Goal: Task Accomplishment & Management: Complete application form

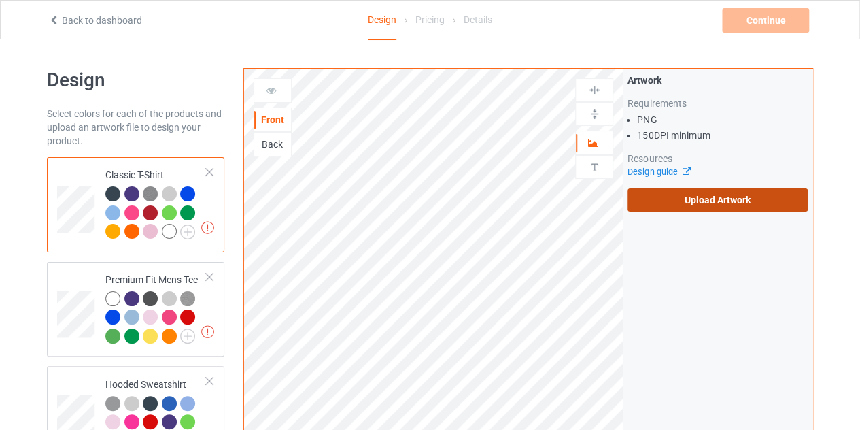
click at [639, 190] on label "Upload Artwork" at bounding box center [718, 199] width 180 height 23
click at [0, 0] on input "Upload Artwork" at bounding box center [0, 0] width 0 height 0
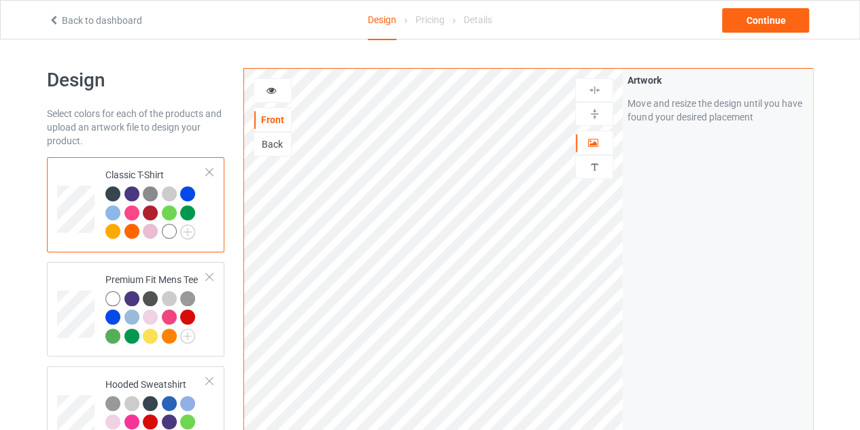
click at [166, 226] on div at bounding box center [169, 231] width 15 height 15
click at [271, 88] on icon at bounding box center [272, 89] width 12 height 10
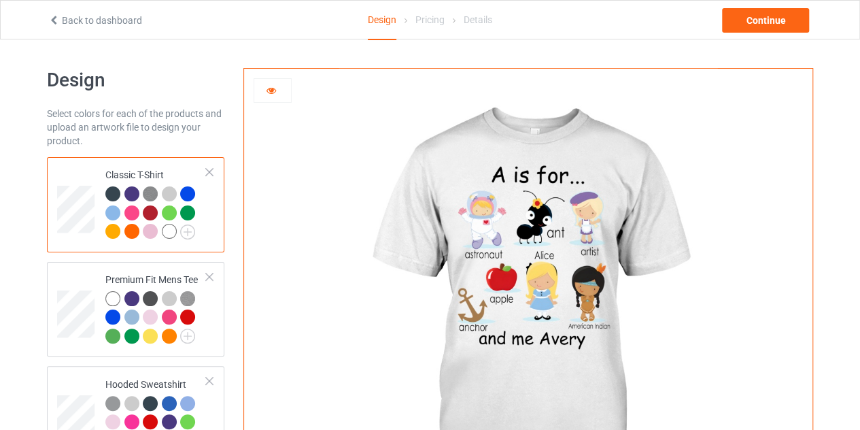
click at [769, 36] on div "Back to dashboard Design Pricing Details Continue" at bounding box center [430, 20] width 783 height 38
click at [762, 27] on div "Continue" at bounding box center [765, 20] width 87 height 24
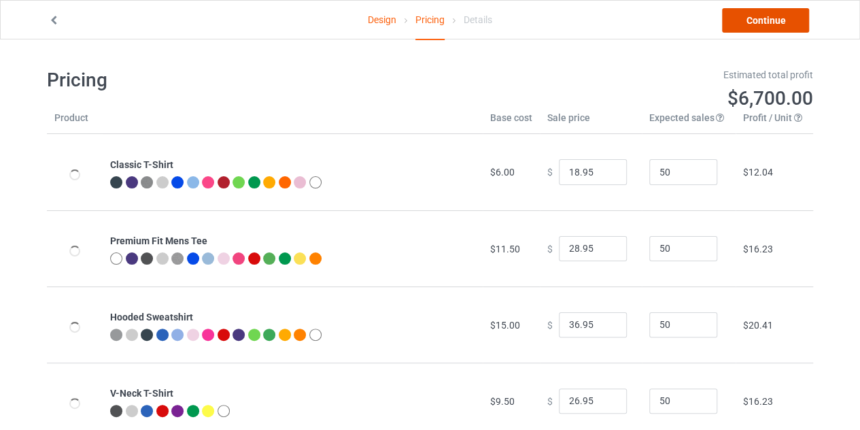
click at [762, 27] on link "Continue" at bounding box center [765, 20] width 87 height 24
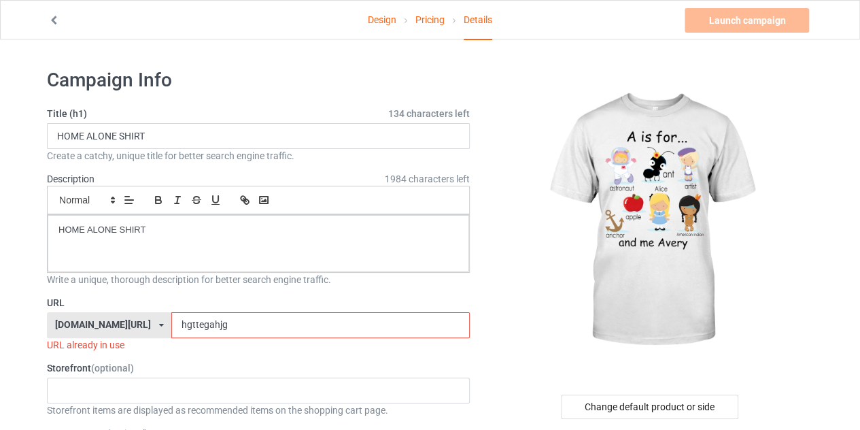
click at [380, 16] on link "Design" at bounding box center [382, 20] width 29 height 38
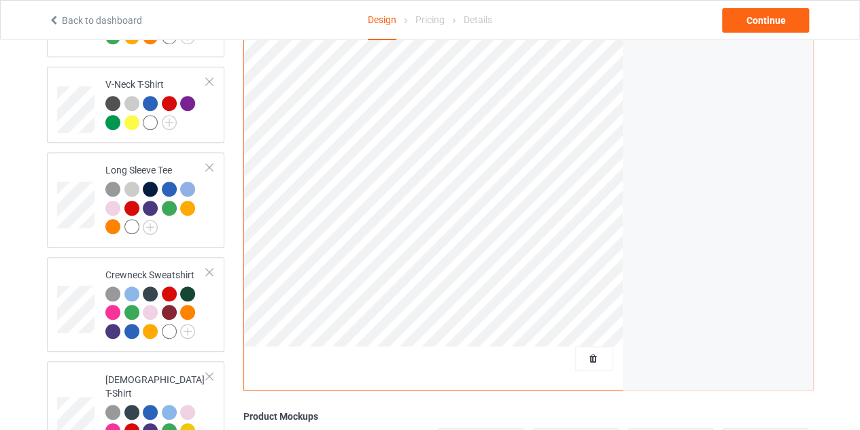
scroll to position [643, 0]
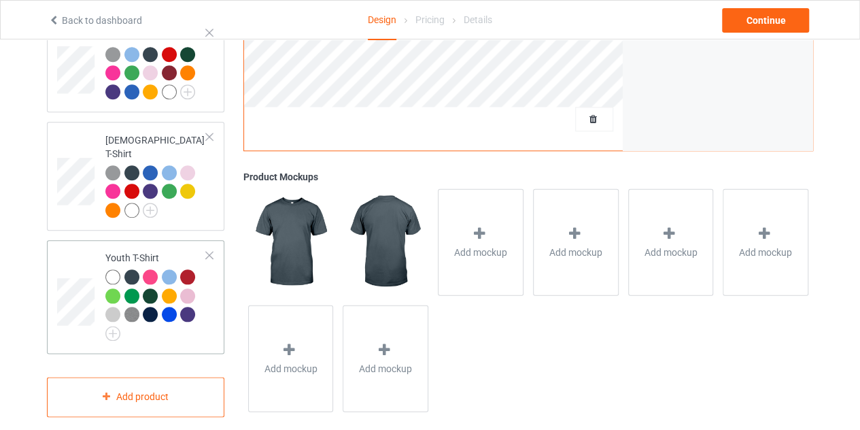
click at [118, 269] on div at bounding box center [112, 276] width 15 height 15
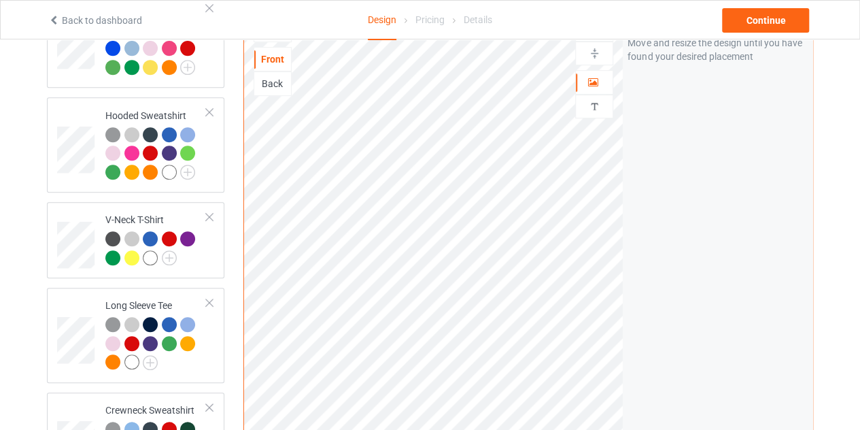
scroll to position [268, 0]
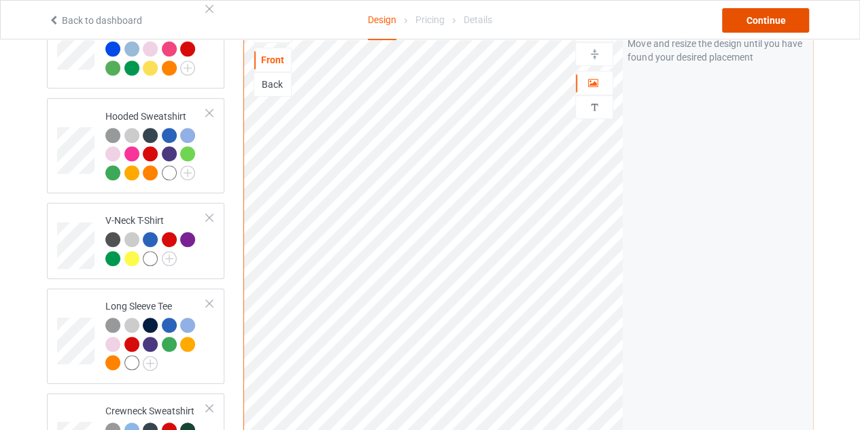
click at [763, 20] on div "Continue" at bounding box center [765, 20] width 87 height 24
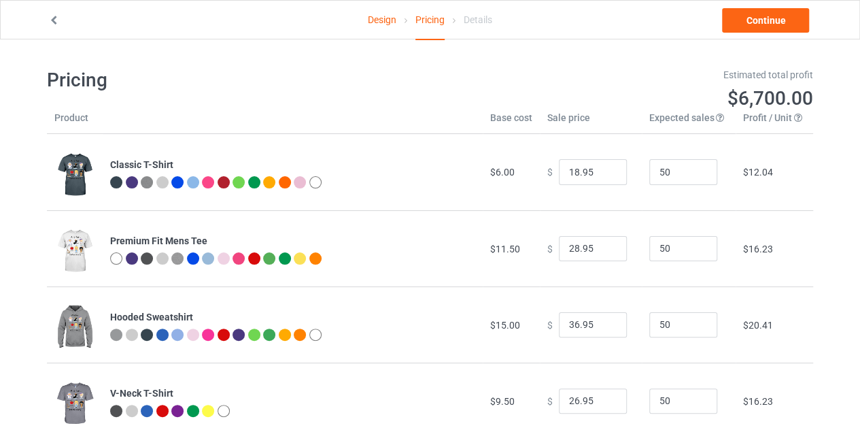
click at [375, 20] on link "Design" at bounding box center [382, 20] width 29 height 38
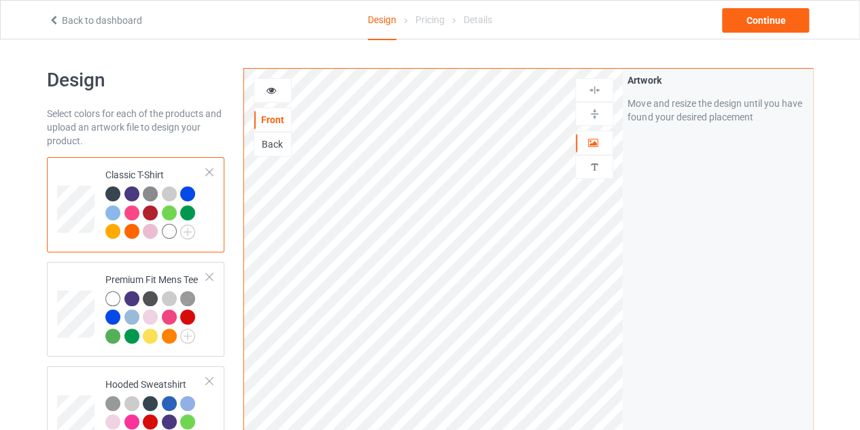
click at [63, 31] on div "Back to dashboard Design Pricing Details Continue" at bounding box center [430, 20] width 783 height 38
click at [57, 27] on div "Back to dashboard" at bounding box center [169, 21] width 261 height 14
click at [53, 22] on icon at bounding box center [54, 19] width 12 height 10
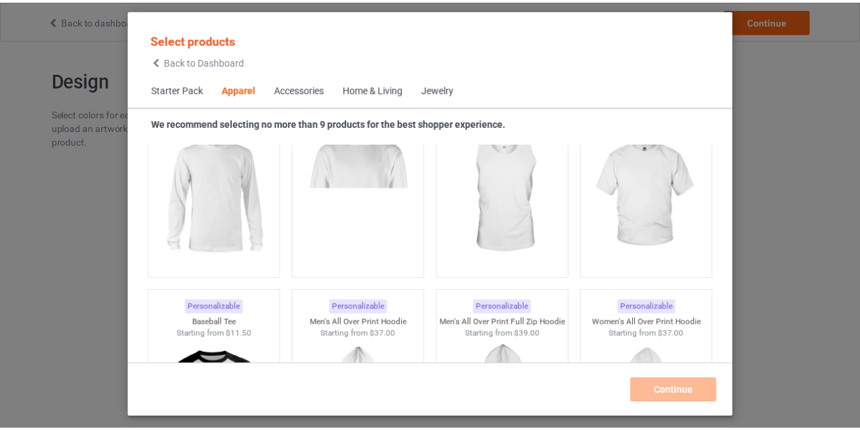
scroll to position [1049, 0]
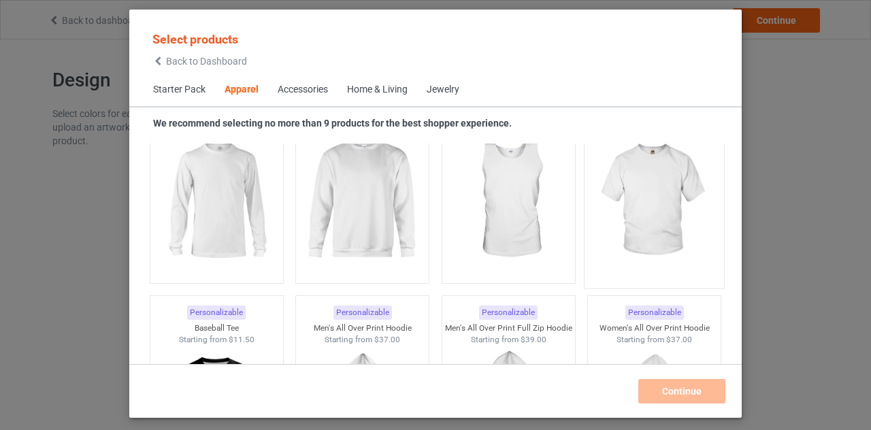
click at [623, 191] on img at bounding box center [654, 201] width 128 height 160
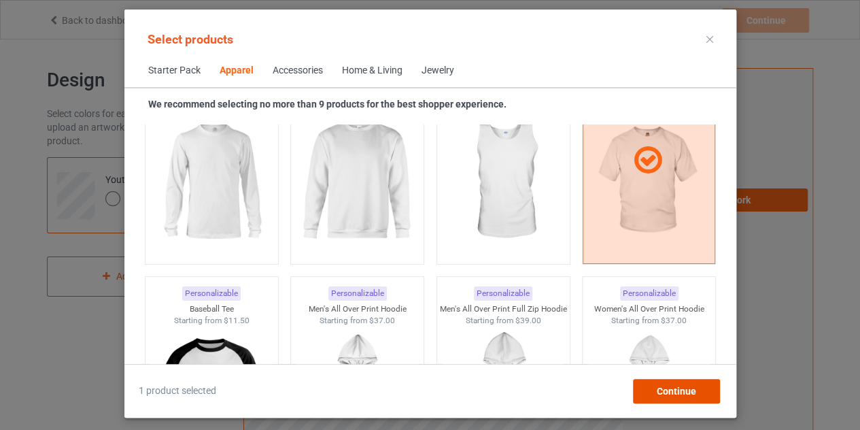
click at [664, 382] on div "Continue" at bounding box center [676, 391] width 87 height 24
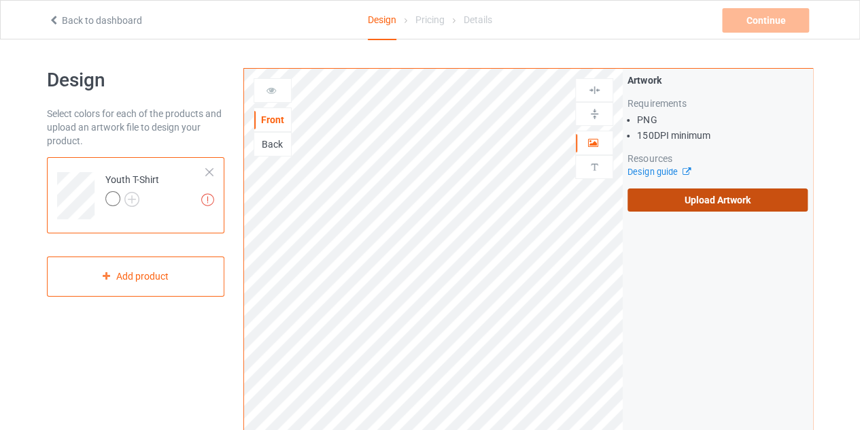
click at [701, 204] on label "Upload Artwork" at bounding box center [718, 199] width 180 height 23
click at [0, 0] on input "Upload Artwork" at bounding box center [0, 0] width 0 height 0
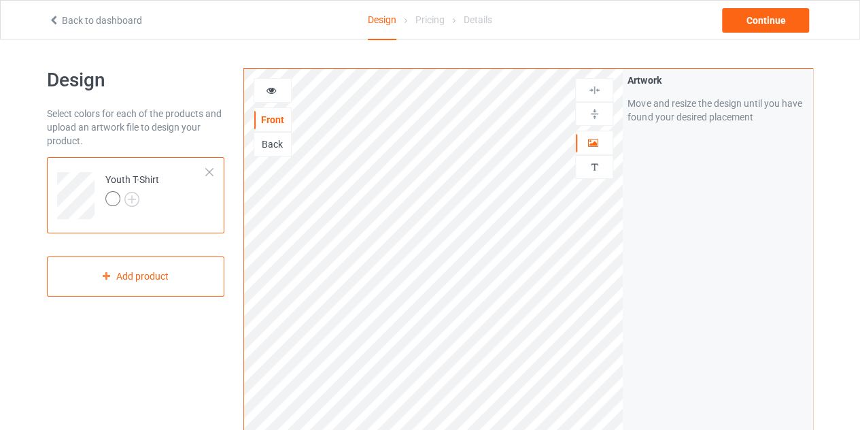
click at [268, 95] on div at bounding box center [272, 91] width 37 height 14
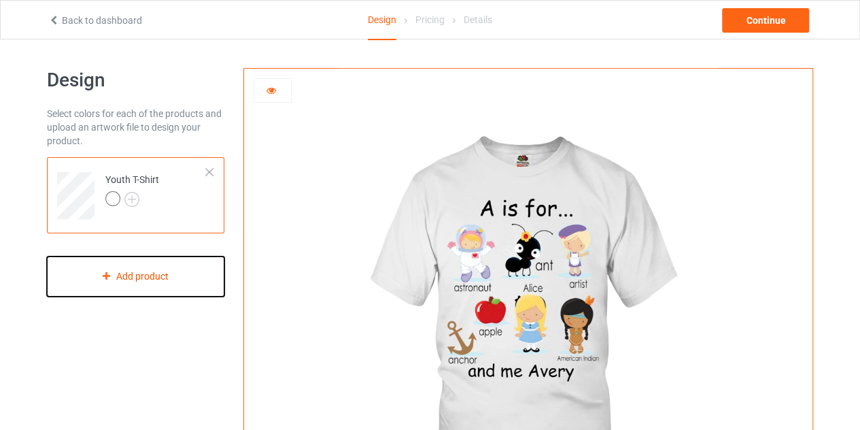
click at [119, 267] on div "Add product" at bounding box center [136, 276] width 178 height 40
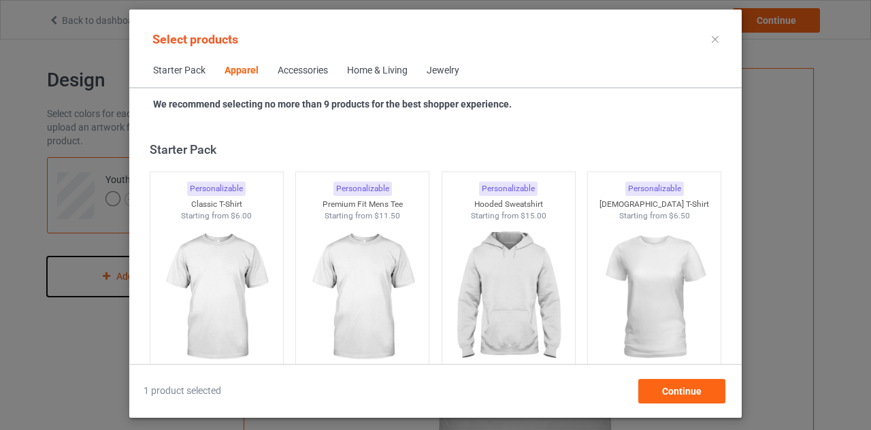
scroll to position [507, 0]
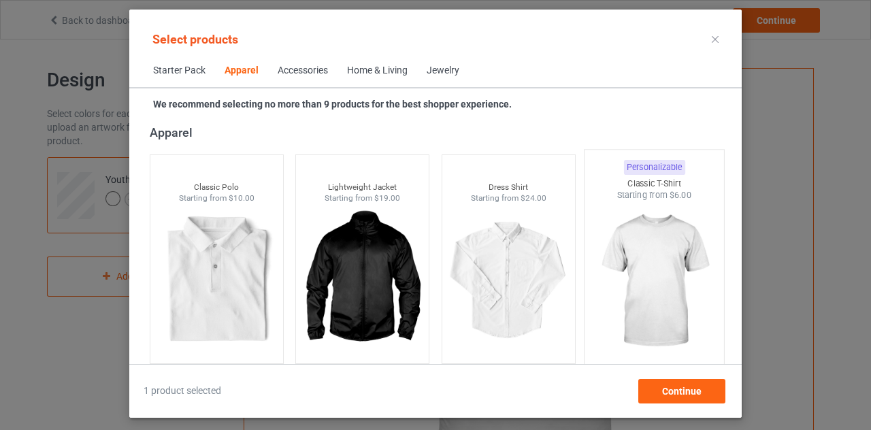
click at [654, 228] on img at bounding box center [654, 281] width 128 height 160
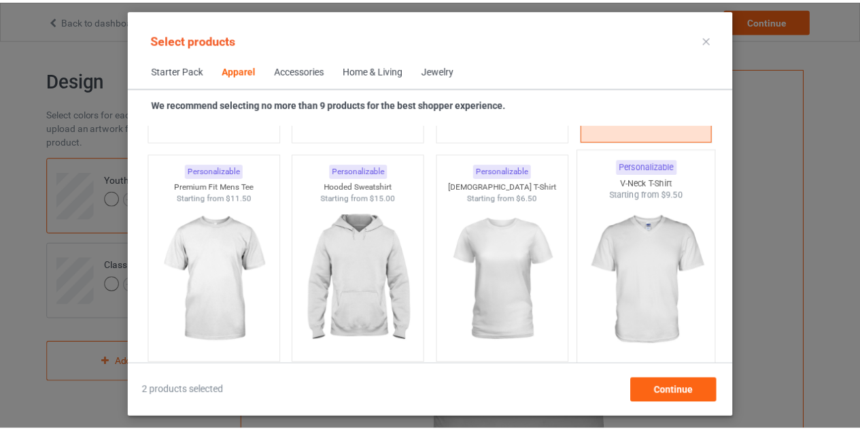
scroll to position [730, 0]
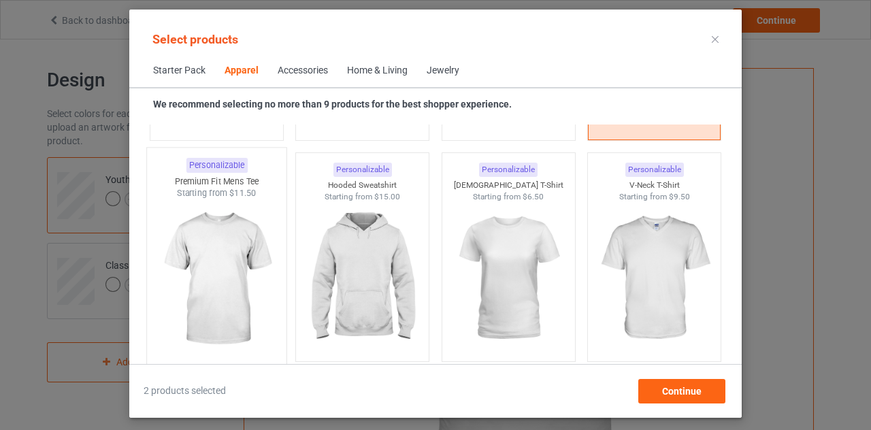
click at [242, 278] on img at bounding box center [216, 279] width 128 height 160
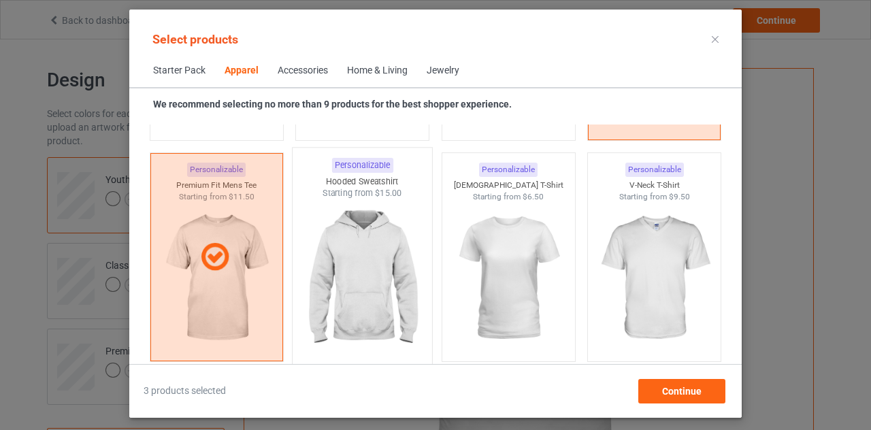
click at [385, 295] on img at bounding box center [363, 279] width 128 height 160
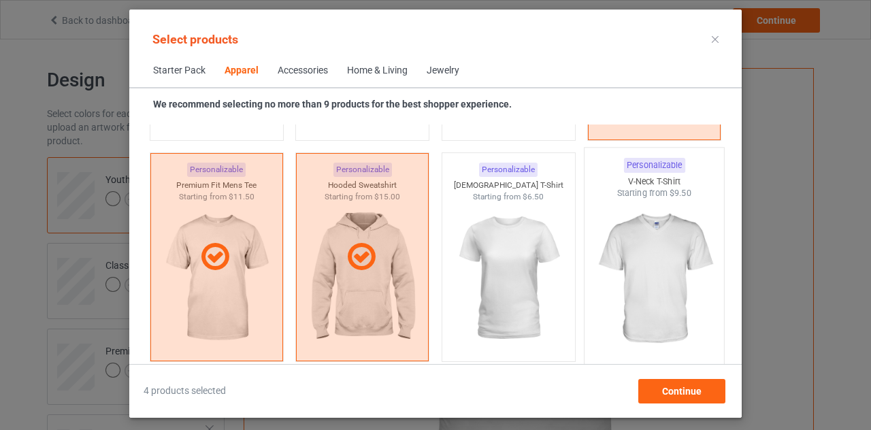
click at [662, 290] on img at bounding box center [654, 279] width 128 height 160
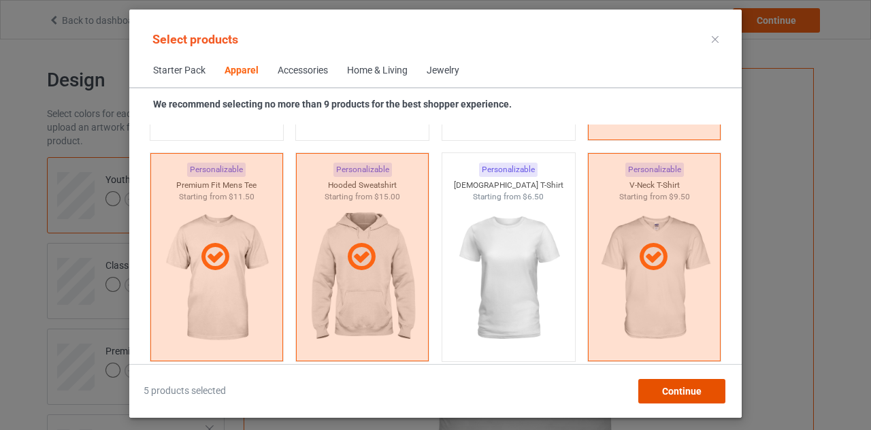
click at [694, 390] on span "Continue" at bounding box center [681, 391] width 39 height 11
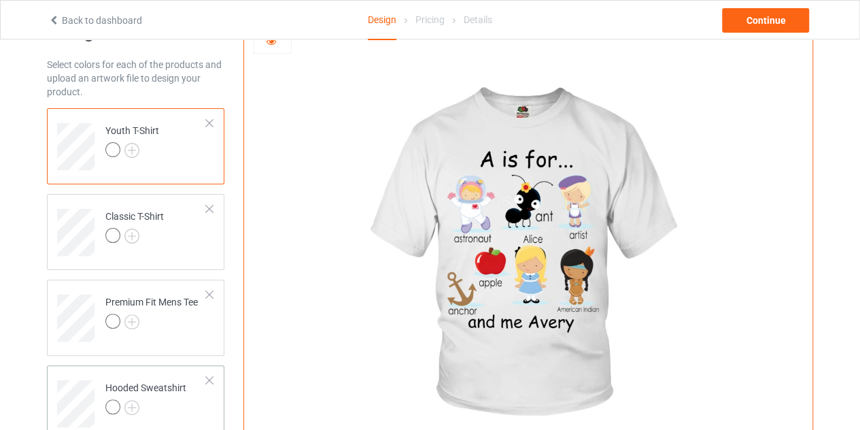
scroll to position [24, 0]
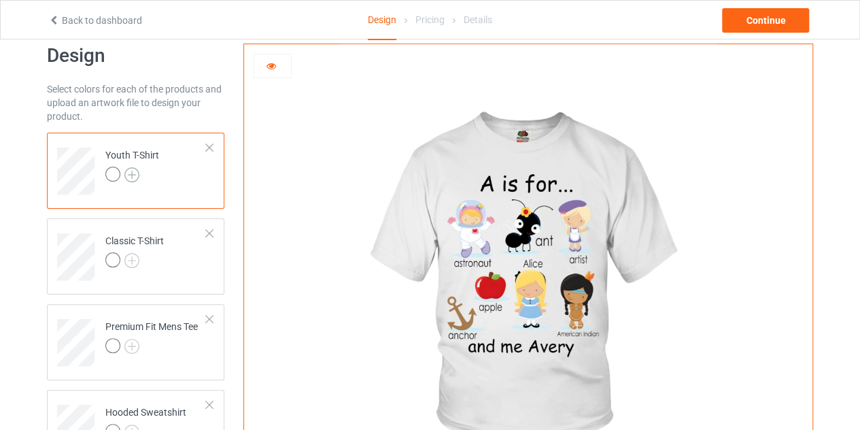
click at [133, 174] on img at bounding box center [131, 174] width 15 height 15
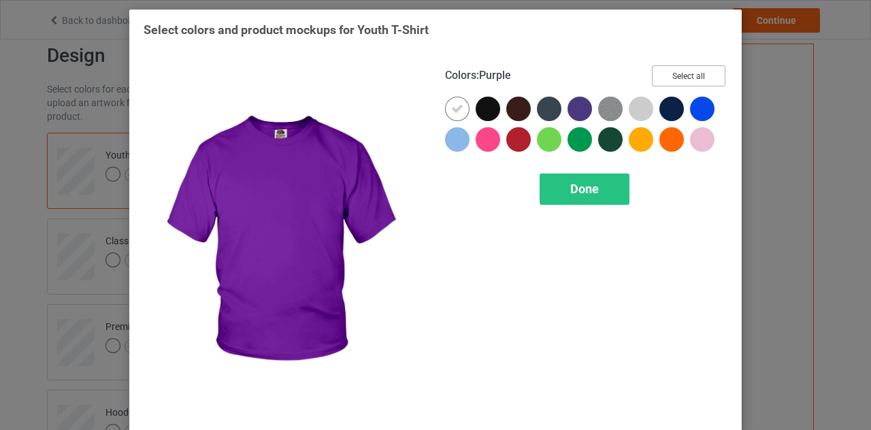
click at [682, 85] on button "Select all" at bounding box center [688, 75] width 73 height 21
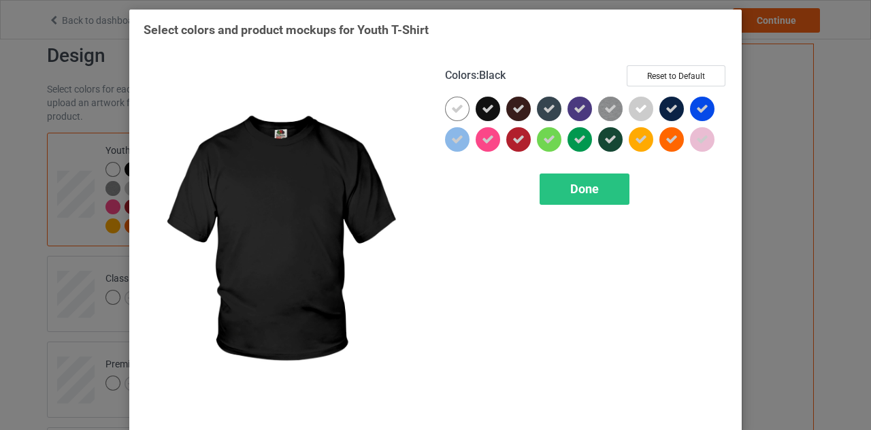
click at [490, 115] on div at bounding box center [487, 109] width 24 height 24
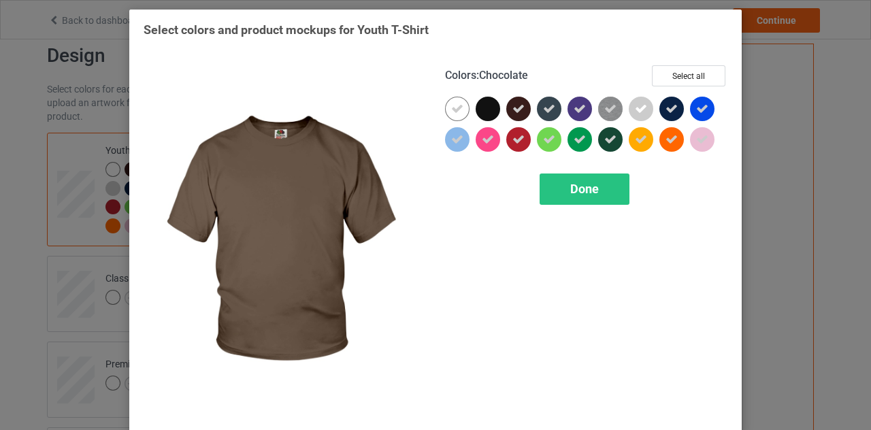
click at [514, 111] on icon at bounding box center [518, 109] width 12 height 12
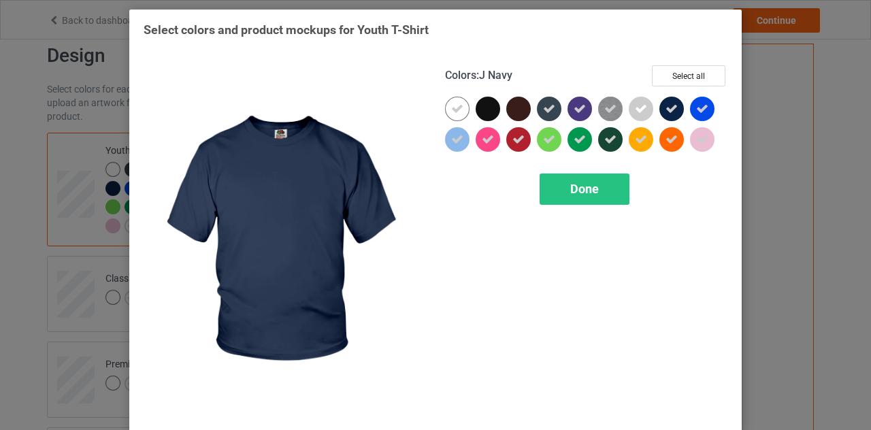
click at [674, 112] on div at bounding box center [671, 109] width 24 height 24
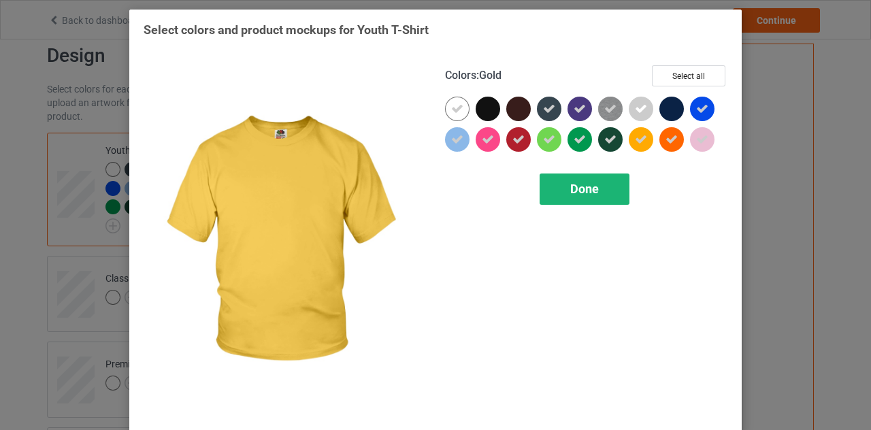
click at [588, 199] on div "Done" at bounding box center [584, 188] width 90 height 31
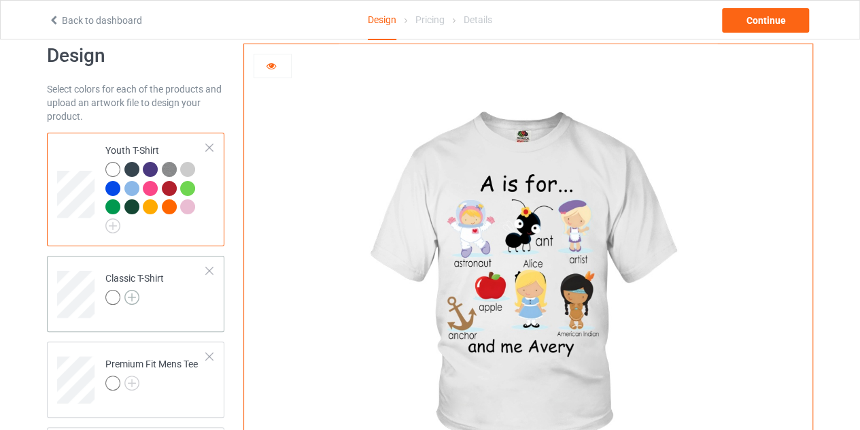
click at [136, 301] on img at bounding box center [131, 297] width 15 height 15
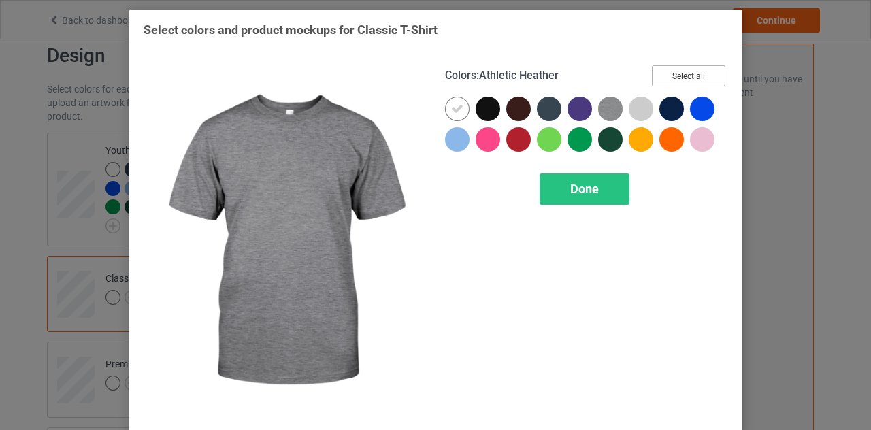
click at [692, 67] on button "Select all" at bounding box center [688, 75] width 73 height 21
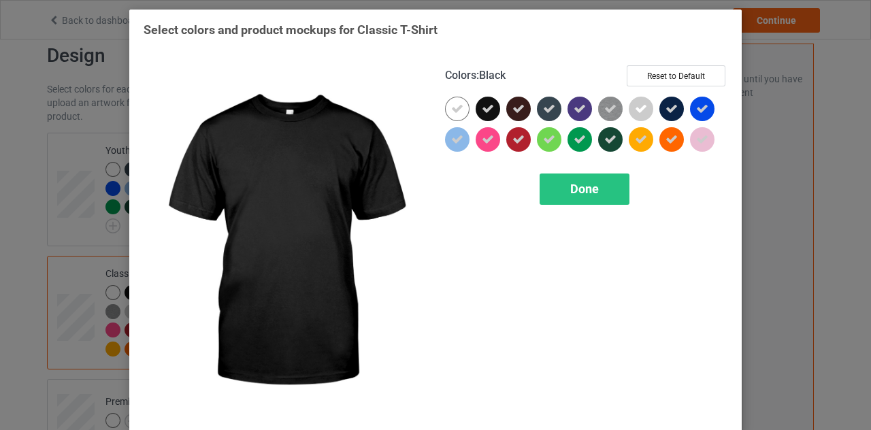
click at [475, 110] on div at bounding box center [487, 109] width 24 height 24
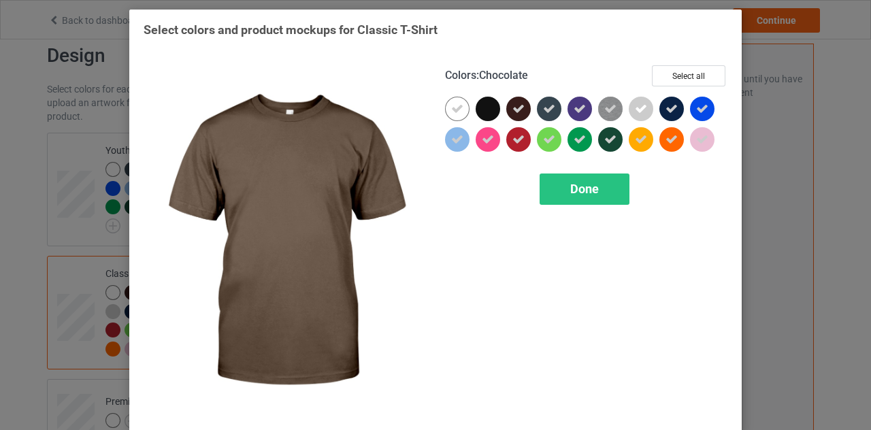
click at [529, 107] on div at bounding box center [521, 112] width 31 height 31
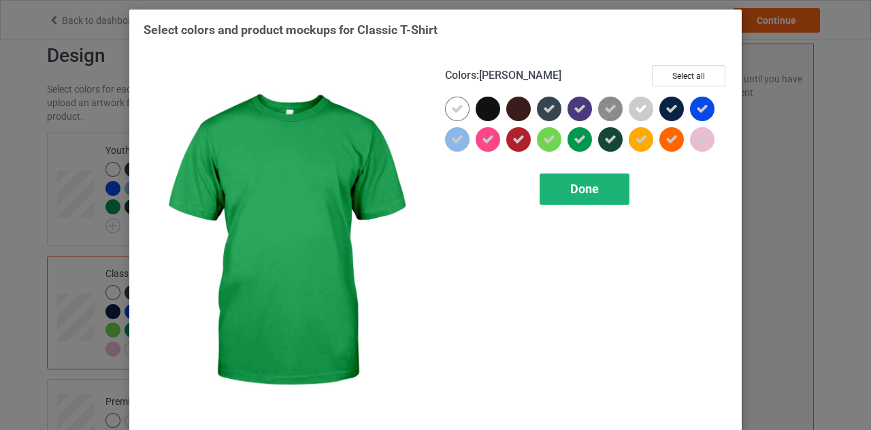
click at [579, 182] on span "Done" at bounding box center [584, 189] width 29 height 14
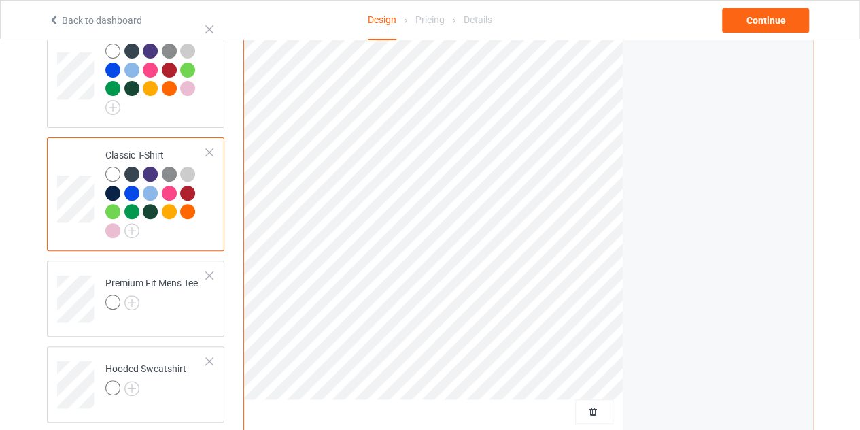
scroll to position [184, 0]
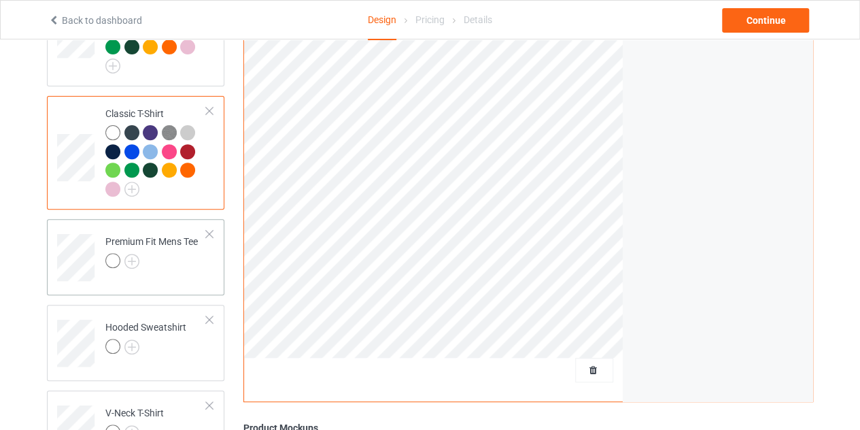
click at [140, 258] on div at bounding box center [151, 262] width 93 height 19
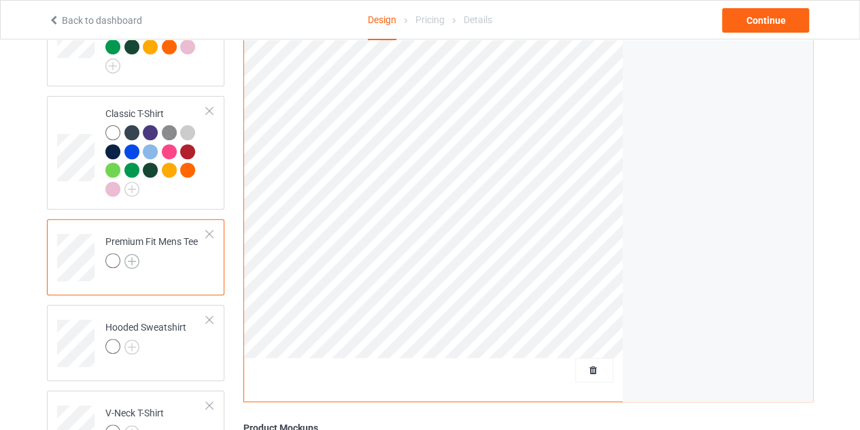
click at [135, 264] on img at bounding box center [131, 261] width 15 height 15
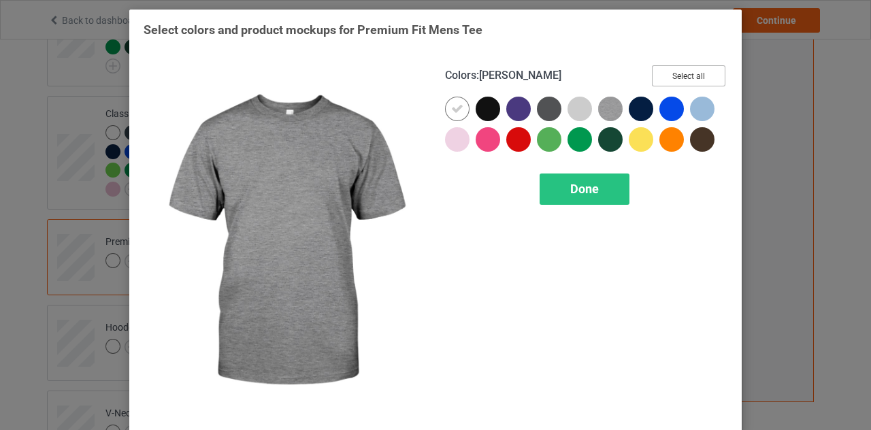
click at [658, 85] on button "Select all" at bounding box center [688, 75] width 73 height 21
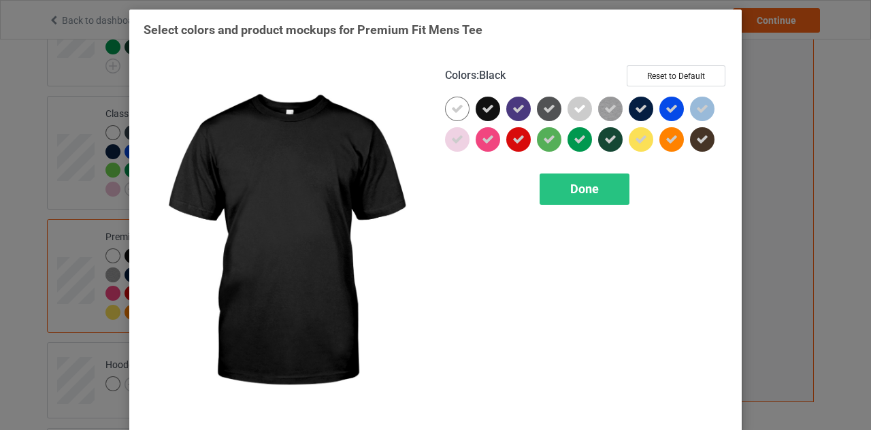
click at [482, 111] on icon at bounding box center [488, 109] width 12 height 12
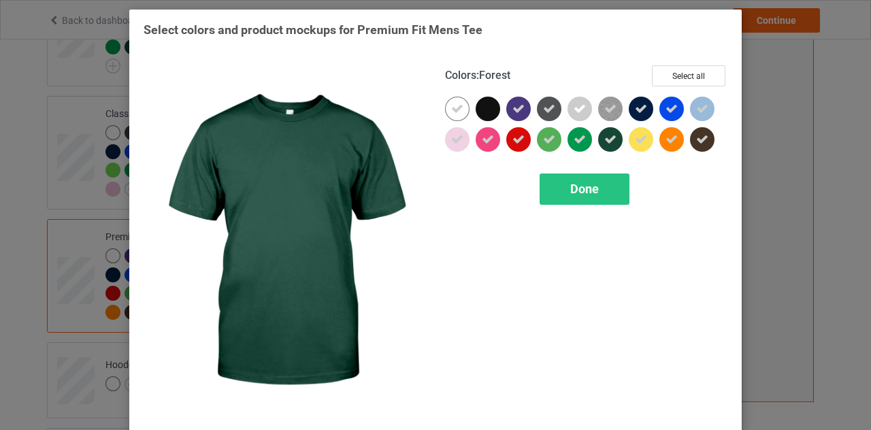
click at [608, 134] on icon at bounding box center [610, 139] width 12 height 12
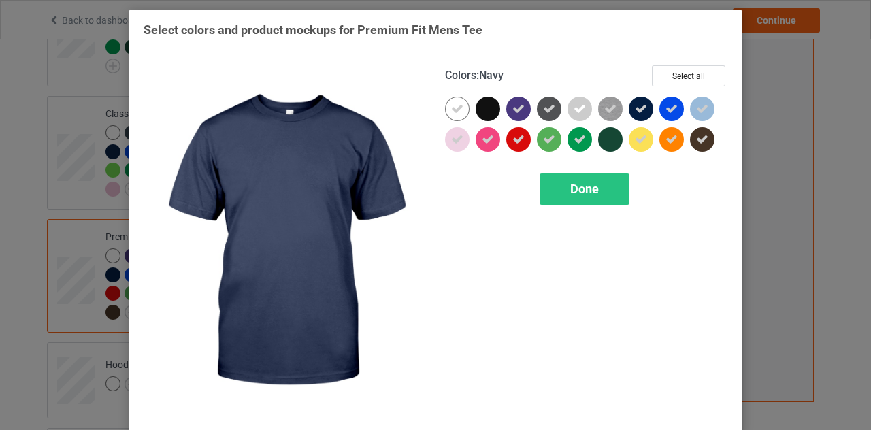
click at [637, 112] on icon at bounding box center [641, 109] width 12 height 12
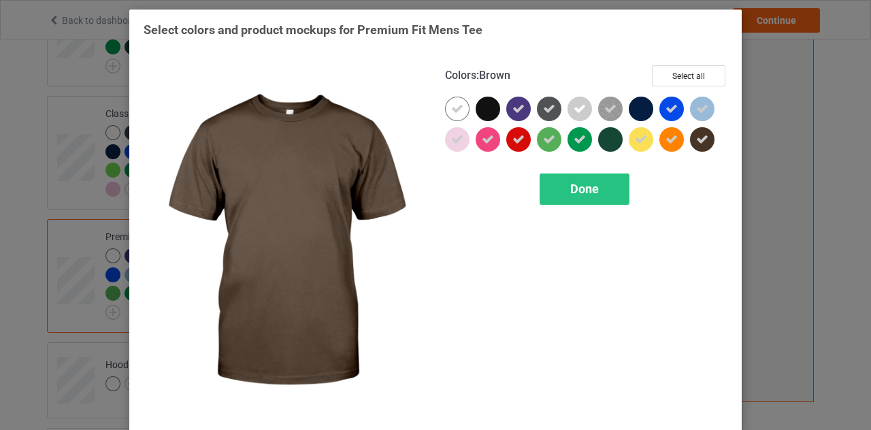
click at [696, 137] on icon at bounding box center [702, 139] width 12 height 12
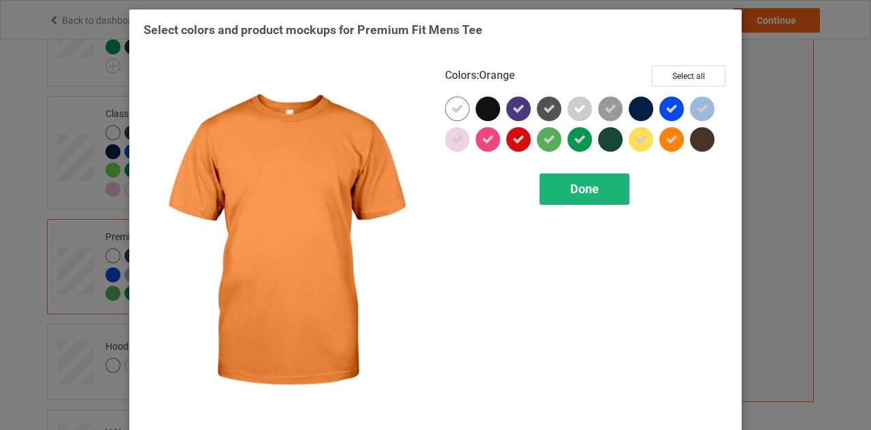
click at [570, 188] on span "Done" at bounding box center [584, 189] width 29 height 14
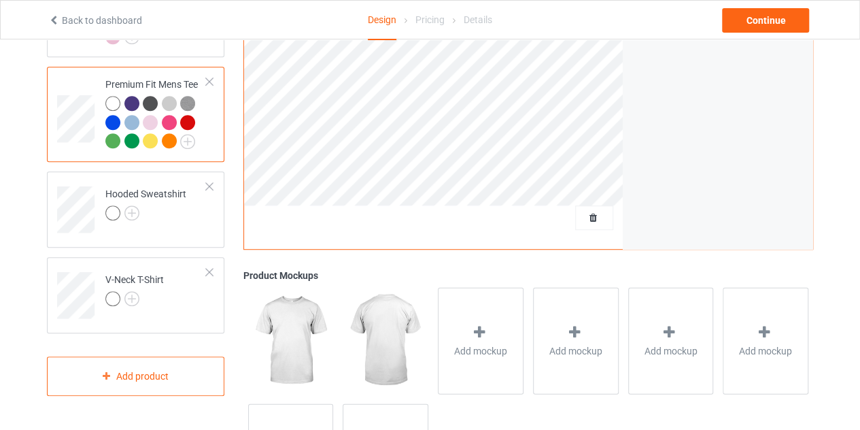
scroll to position [346, 0]
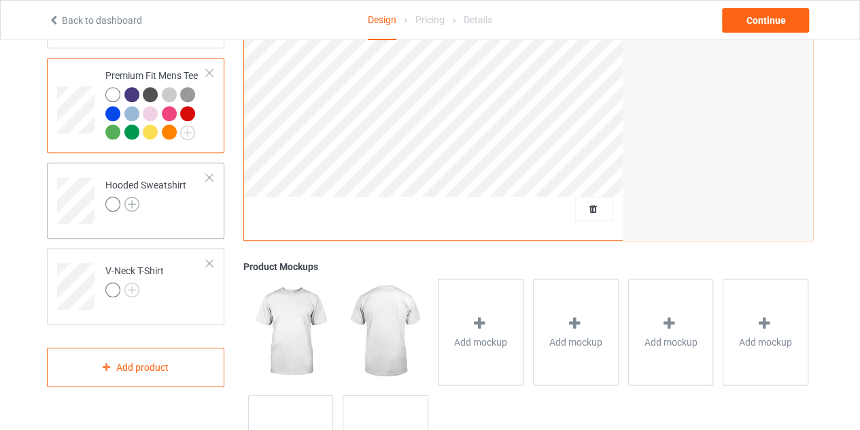
click at [135, 202] on img at bounding box center [131, 204] width 15 height 15
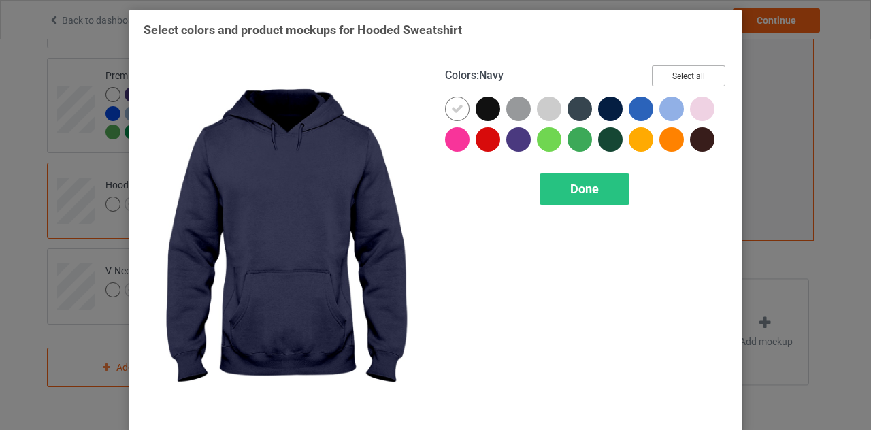
click at [661, 80] on button "Select all" at bounding box center [688, 75] width 73 height 21
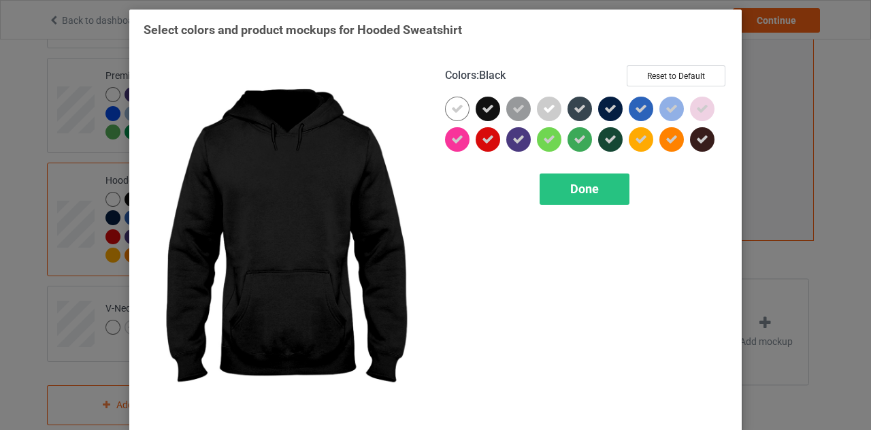
click at [484, 105] on icon at bounding box center [488, 109] width 12 height 12
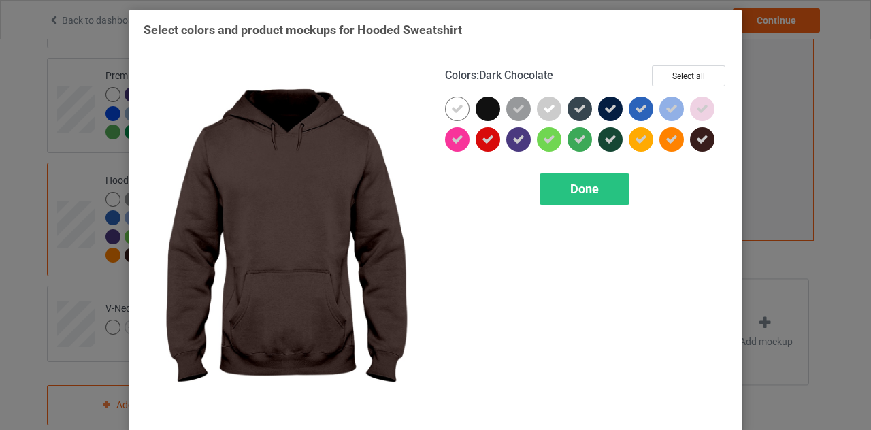
drag, startPoint x: 608, startPoint y: 110, endPoint x: 703, endPoint y: 142, distance: 100.4
click at [703, 142] on div at bounding box center [586, 127] width 282 height 61
click at [703, 142] on div at bounding box center [702, 139] width 24 height 24
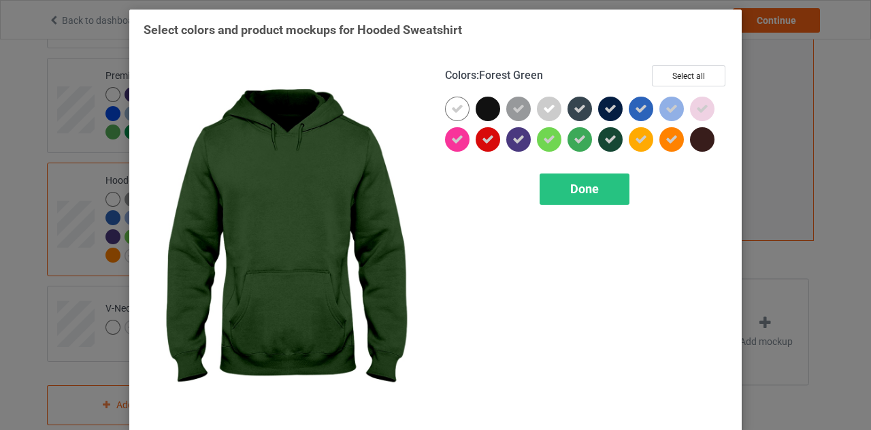
drag, startPoint x: 608, startPoint y: 115, endPoint x: 604, endPoint y: 141, distance: 26.2
click at [604, 141] on div at bounding box center [586, 127] width 282 height 61
click at [604, 141] on icon at bounding box center [610, 139] width 12 height 12
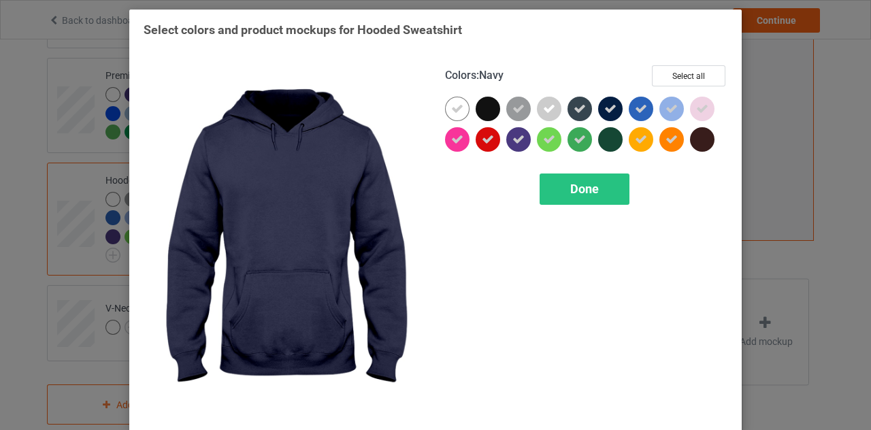
click at [607, 110] on icon at bounding box center [610, 109] width 12 height 12
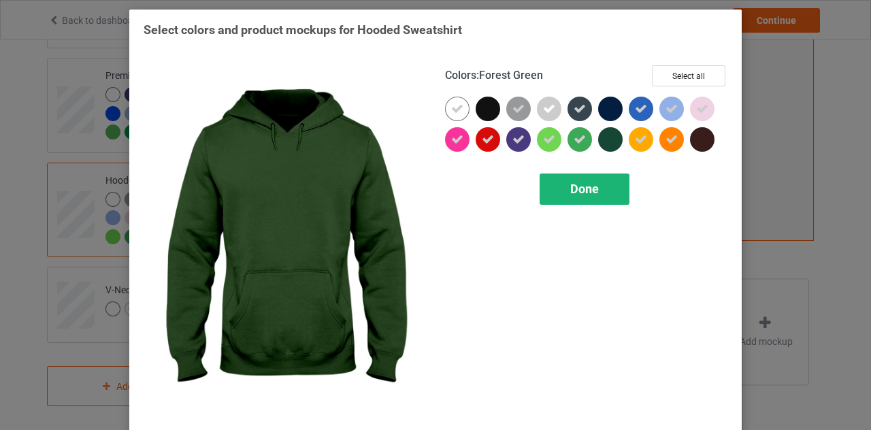
click at [582, 190] on span "Done" at bounding box center [584, 189] width 29 height 14
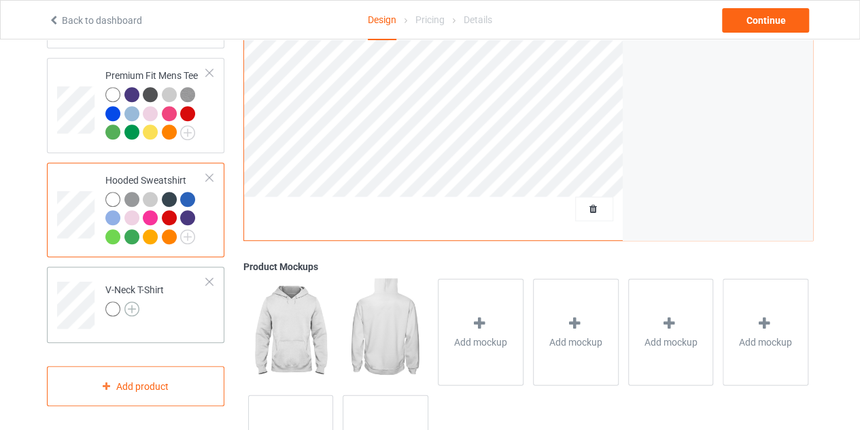
click at [137, 310] on img at bounding box center [131, 308] width 15 height 15
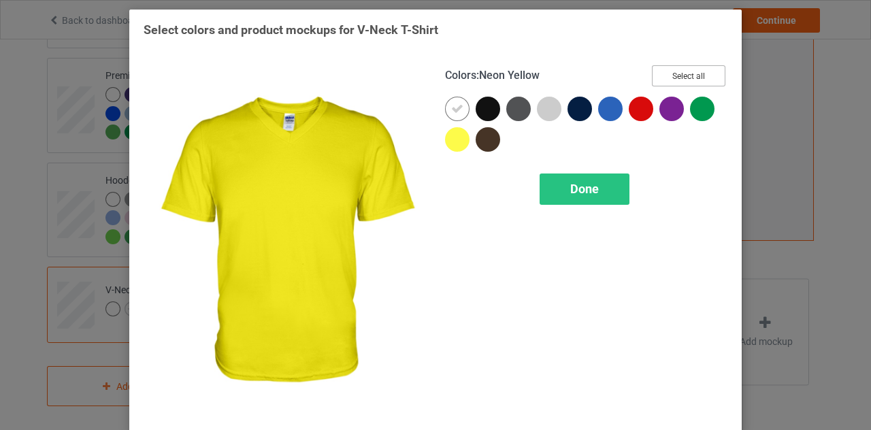
click at [679, 75] on button "Select all" at bounding box center [688, 75] width 73 height 21
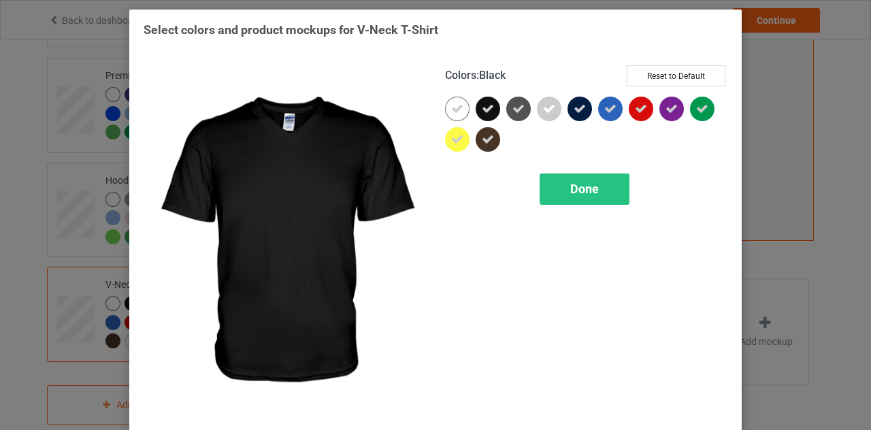
click at [494, 103] on div at bounding box center [487, 109] width 24 height 24
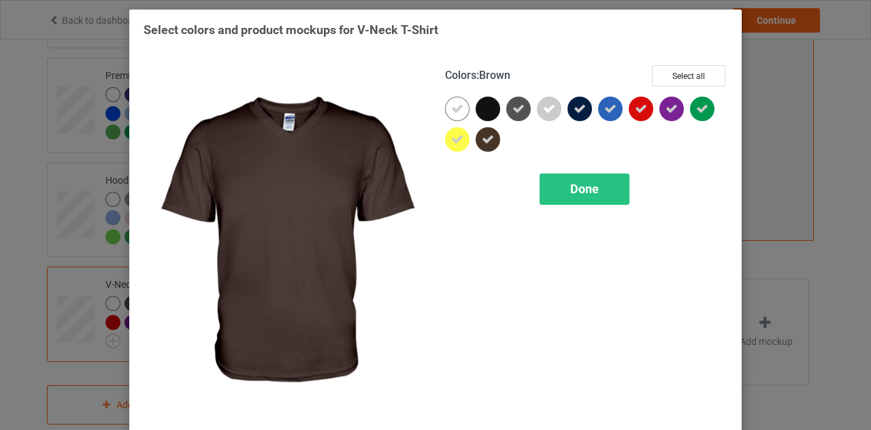
click at [484, 139] on icon at bounding box center [488, 139] width 12 height 12
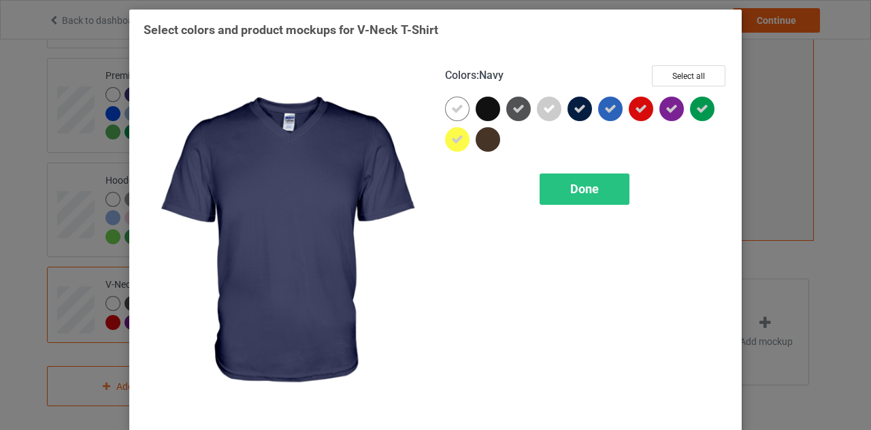
click at [582, 108] on div at bounding box center [579, 109] width 24 height 24
click at [591, 180] on div "Done" at bounding box center [584, 188] width 90 height 31
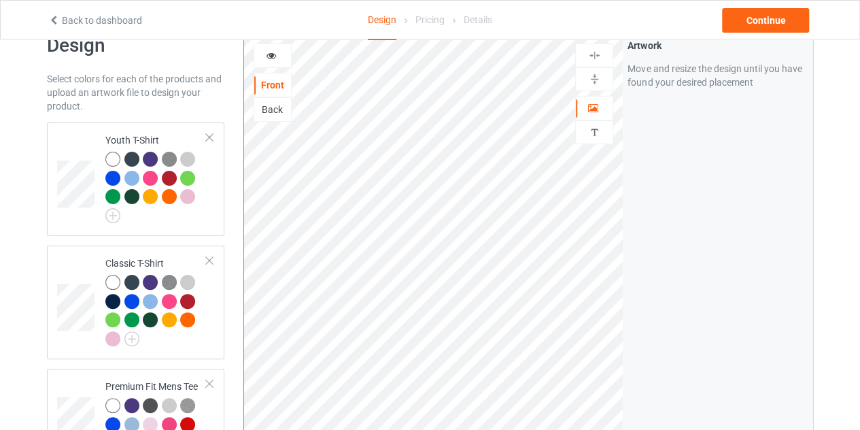
scroll to position [24, 0]
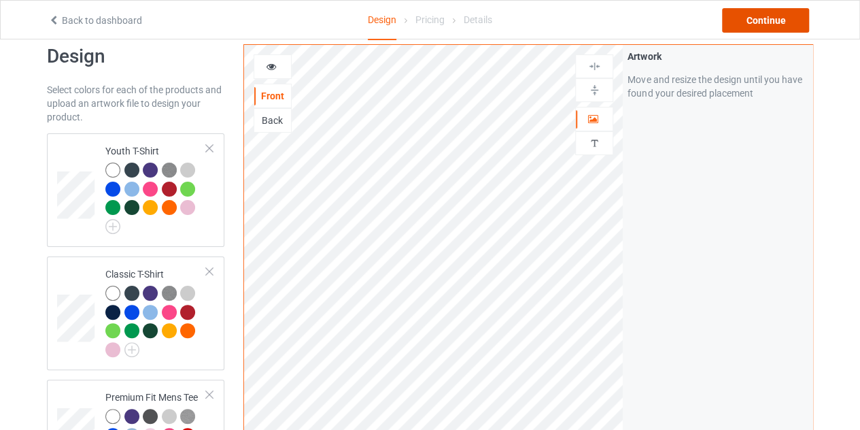
click at [734, 29] on div "Continue" at bounding box center [765, 20] width 87 height 24
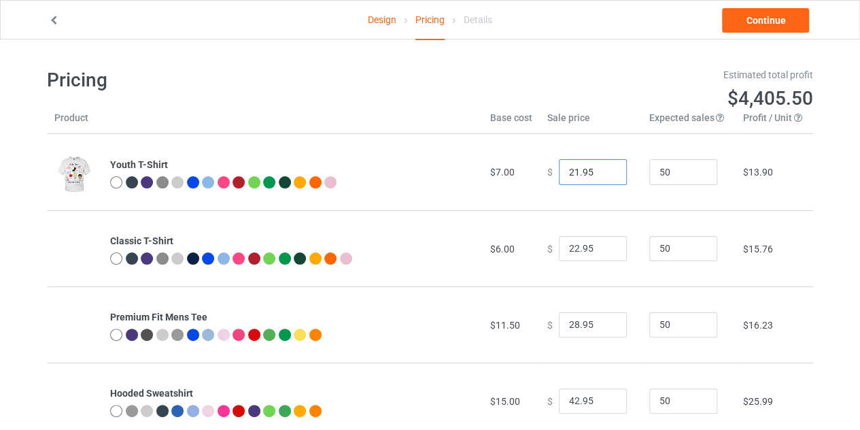
click at [603, 175] on input "21.95" at bounding box center [593, 172] width 68 height 26
click at [603, 175] on input "20.95" at bounding box center [593, 172] width 68 height 26
click at [601, 169] on input "21.95" at bounding box center [593, 172] width 68 height 26
click at [601, 175] on input "20.95" at bounding box center [593, 172] width 68 height 26
click at [607, 176] on input "19.95" at bounding box center [593, 172] width 68 height 26
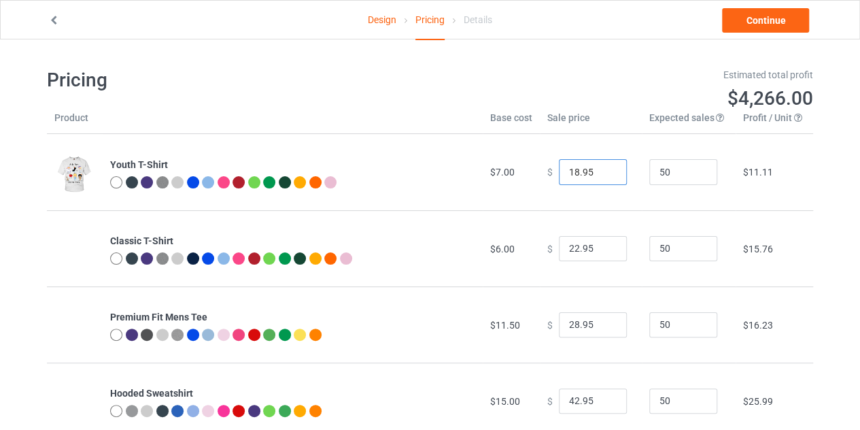
click at [607, 176] on input "18.95" at bounding box center [593, 172] width 68 height 26
type input "19.95"
click at [605, 170] on input "19.95" at bounding box center [593, 172] width 68 height 26
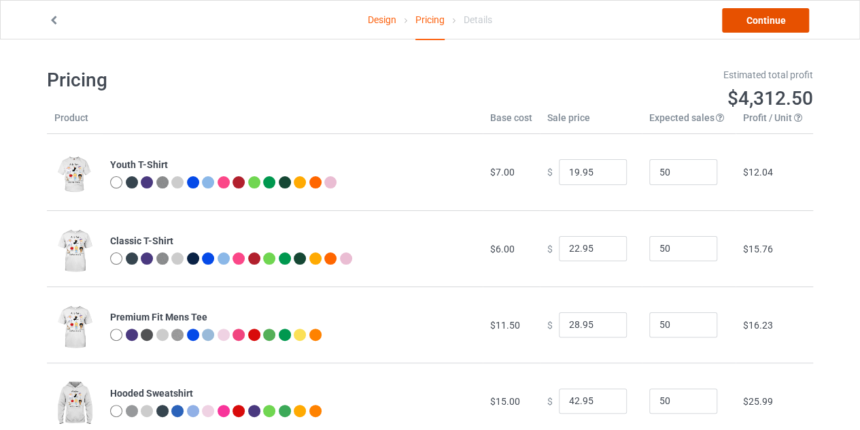
click at [762, 21] on link "Continue" at bounding box center [765, 20] width 87 height 24
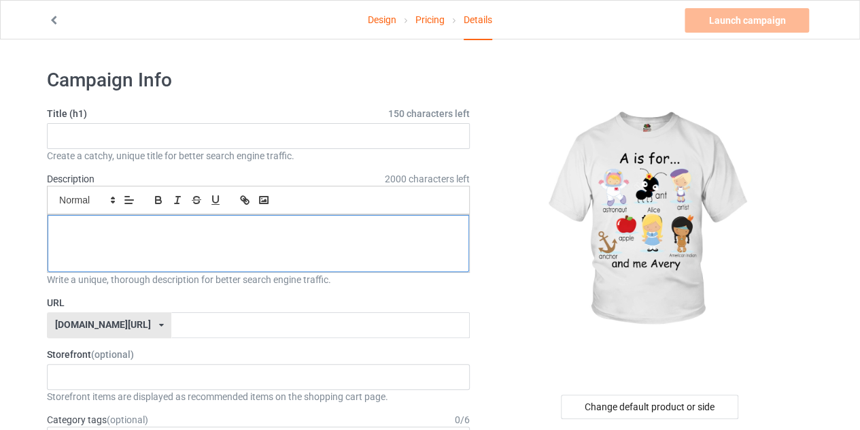
click at [292, 235] on div at bounding box center [259, 243] width 422 height 57
click at [186, 232] on p "a is for ... and me shirt" at bounding box center [258, 230] width 400 height 13
copy p "a is for ... and me shirt"
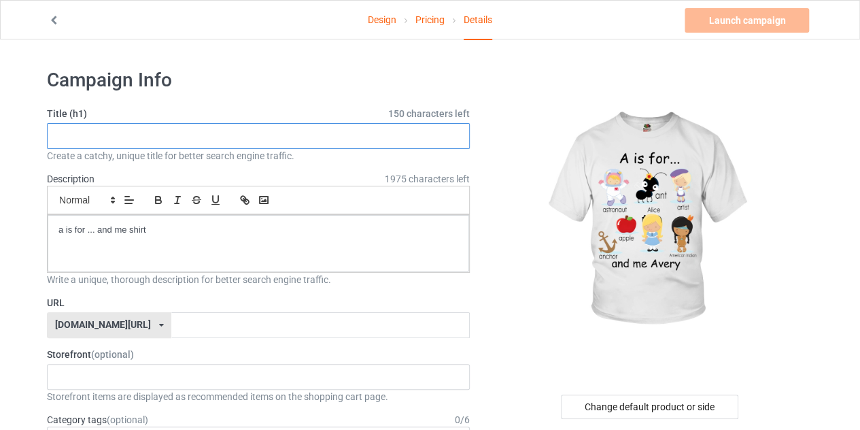
click at [135, 141] on input "text" at bounding box center [258, 136] width 423 height 26
paste input "a is for ... and me shirt"
type input "a is for ... and me shirt"
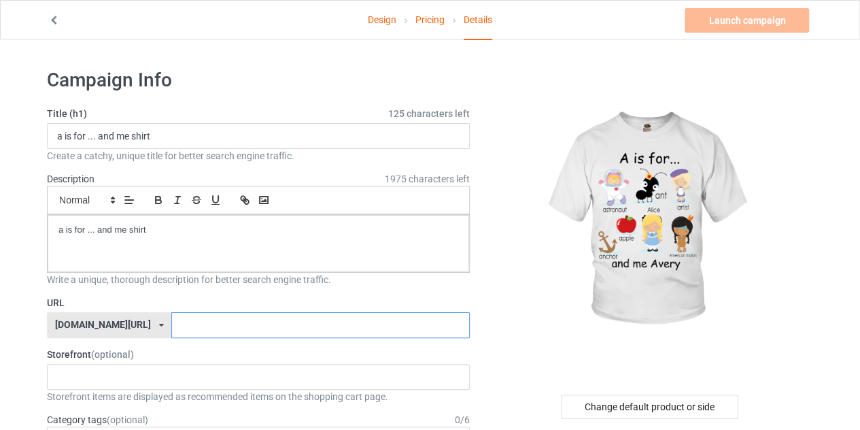
click at [265, 323] on input "text" at bounding box center [320, 325] width 298 height 26
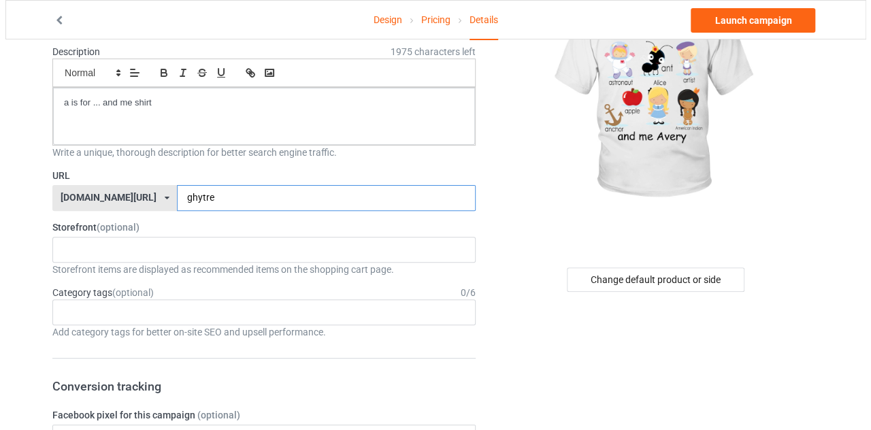
scroll to position [132, 0]
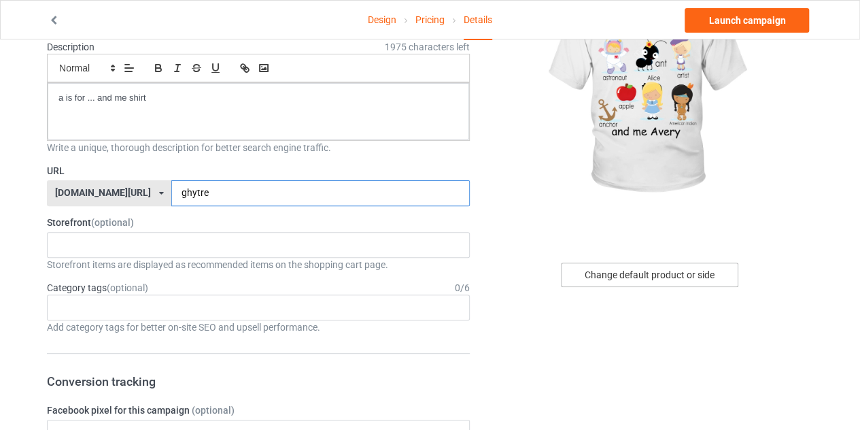
type input "ghytre"
click at [633, 269] on div "Change default product or side" at bounding box center [650, 275] width 178 height 24
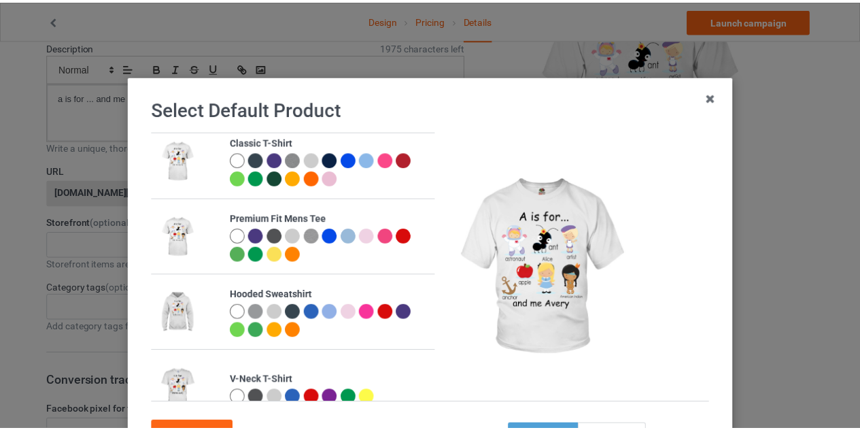
scroll to position [114, 0]
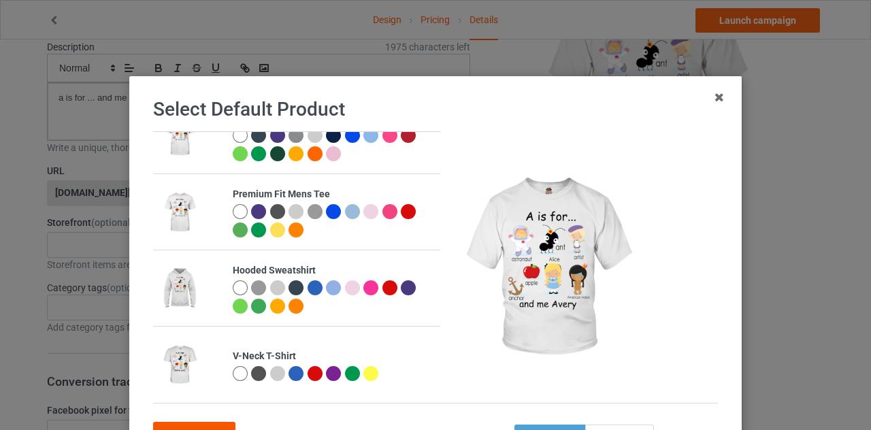
click at [200, 424] on div "Confirm" at bounding box center [194, 434] width 82 height 24
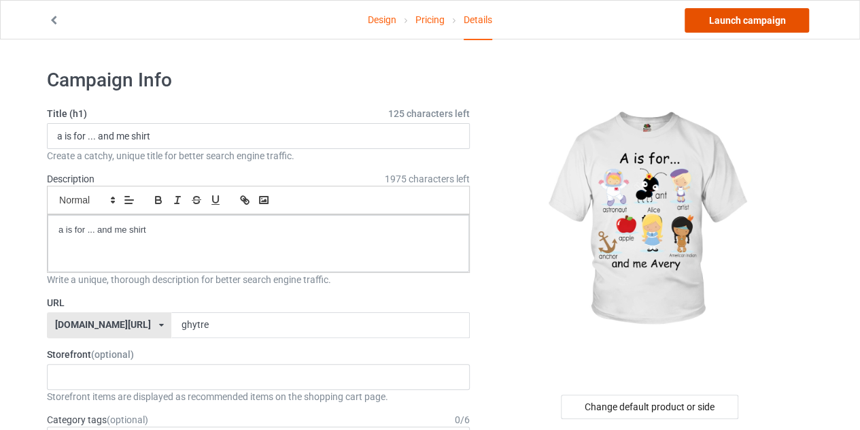
click at [718, 22] on link "Launch campaign" at bounding box center [747, 20] width 124 height 24
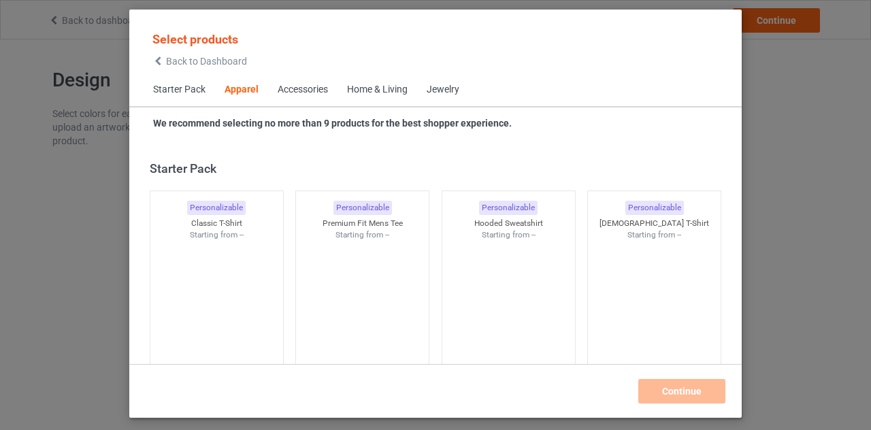
scroll to position [507, 0]
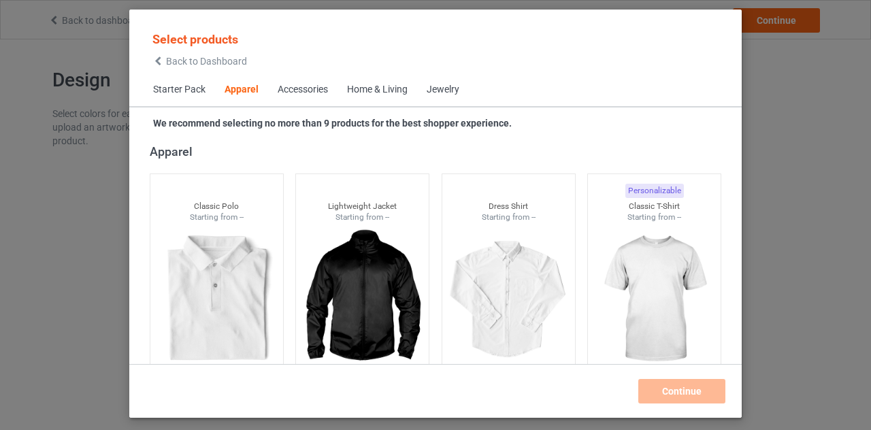
click at [166, 53] on div "Select products Back to Dashboard" at bounding box center [199, 48] width 95 height 35
click at [162, 59] on icon at bounding box center [158, 61] width 12 height 10
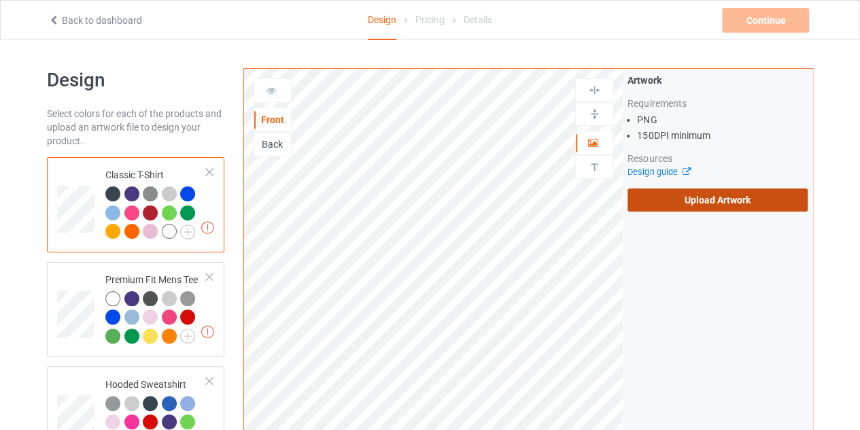
click at [692, 205] on label "Upload Artwork" at bounding box center [718, 199] width 180 height 23
click at [0, 0] on input "Upload Artwork" at bounding box center [0, 0] width 0 height 0
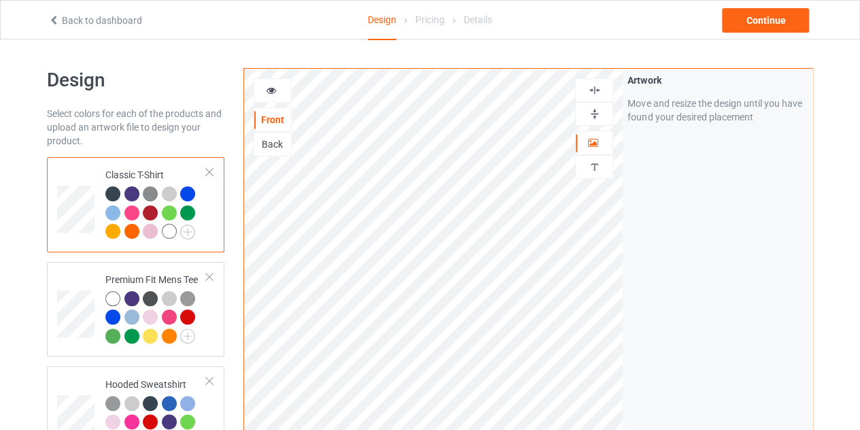
click at [591, 95] on img at bounding box center [594, 90] width 13 height 13
click at [738, 17] on div "Continue" at bounding box center [765, 20] width 87 height 24
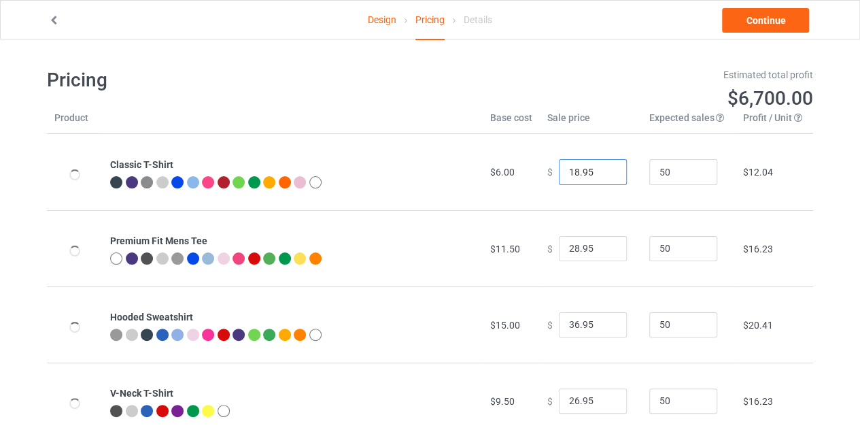
click at [607, 178] on input "18.95" at bounding box center [593, 172] width 68 height 26
click at [605, 176] on input "17.95" at bounding box center [593, 172] width 68 height 26
type input "16.95"
click at [605, 176] on input "16.95" at bounding box center [593, 172] width 68 height 26
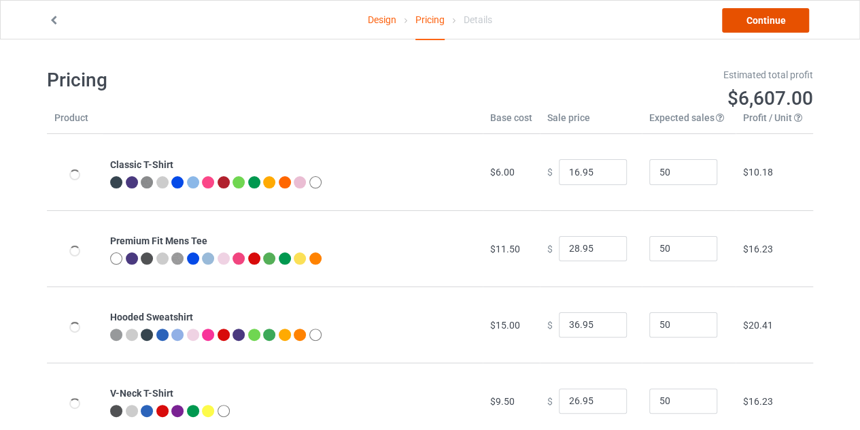
click at [751, 20] on link "Continue" at bounding box center [765, 20] width 87 height 24
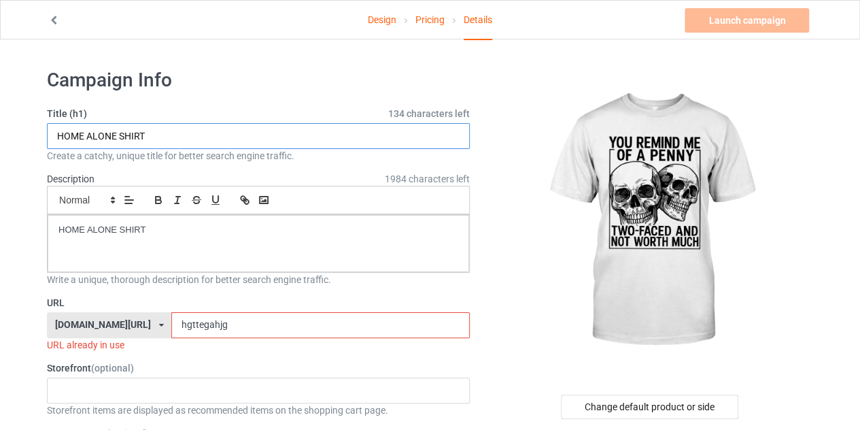
drag, startPoint x: 118, startPoint y: 134, endPoint x: 58, endPoint y: 146, distance: 61.0
click at [58, 146] on input "HOME ALONE SHIRT" at bounding box center [258, 136] width 423 height 26
type input "you remind me of a penny SHIRT"
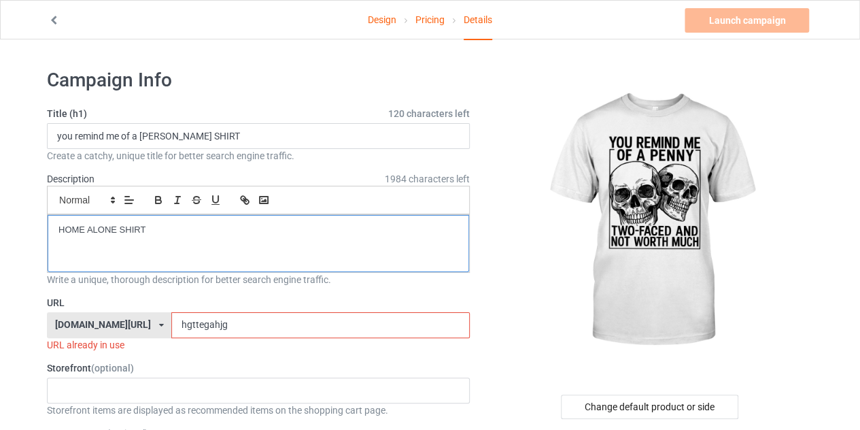
click at [156, 229] on p "HOME ALONE SHIRT" at bounding box center [258, 230] width 400 height 13
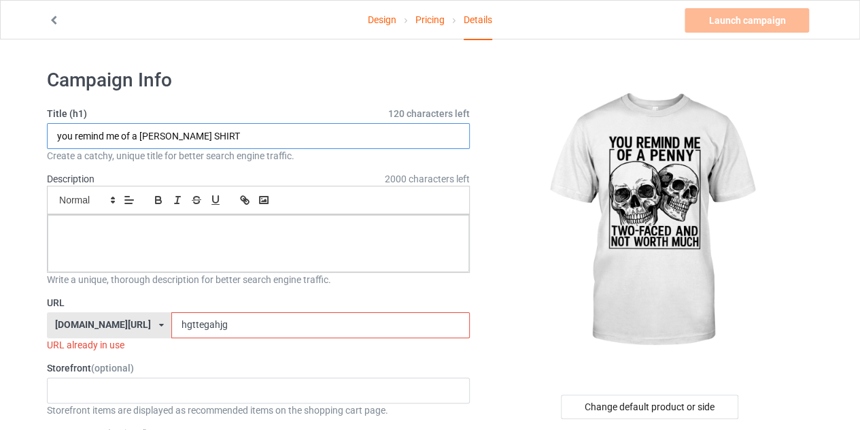
click at [258, 130] on input "you remind me of a penny SHIRT" at bounding box center [258, 136] width 423 height 26
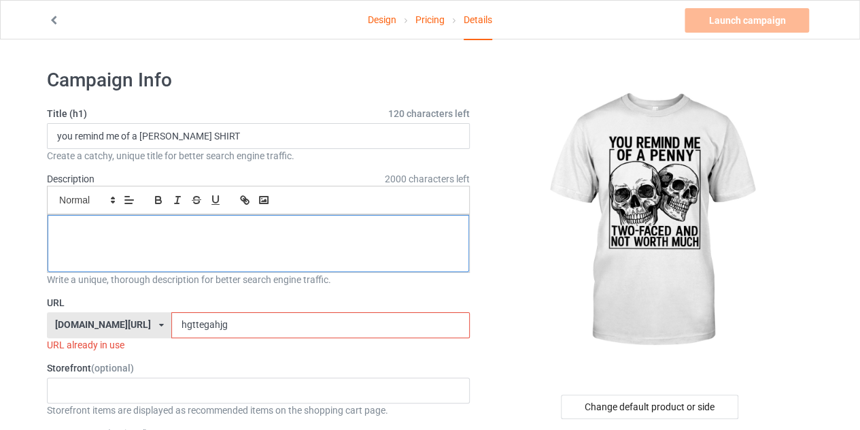
click at [238, 269] on div at bounding box center [259, 243] width 422 height 57
click at [233, 314] on input "hgttegahjg" at bounding box center [320, 325] width 298 height 26
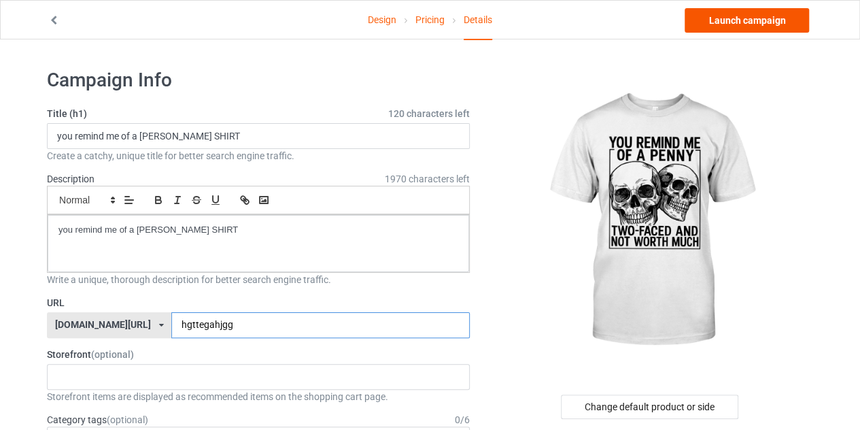
type input "hgttegahjgg"
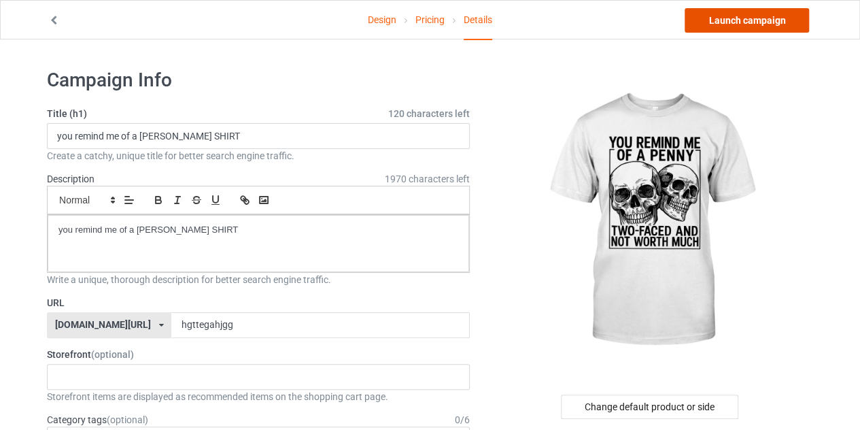
click at [747, 24] on link "Launch campaign" at bounding box center [747, 20] width 124 height 24
